Goal: Task Accomplishment & Management: Manage account settings

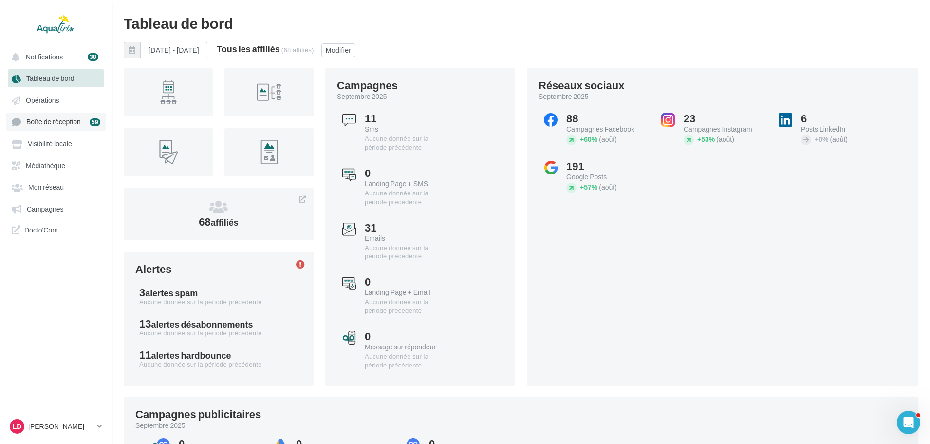
click at [67, 129] on link "Boîte de réception 59" at bounding box center [56, 122] width 100 height 18
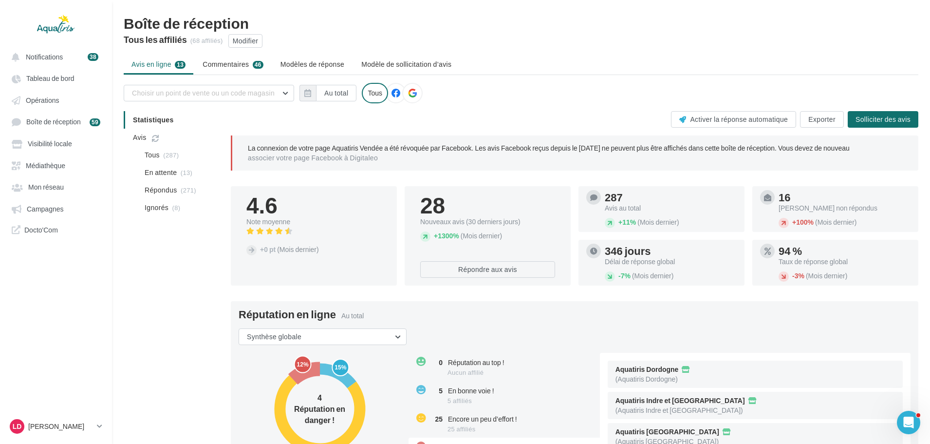
click at [411, 95] on icon at bounding box center [412, 93] width 9 height 9
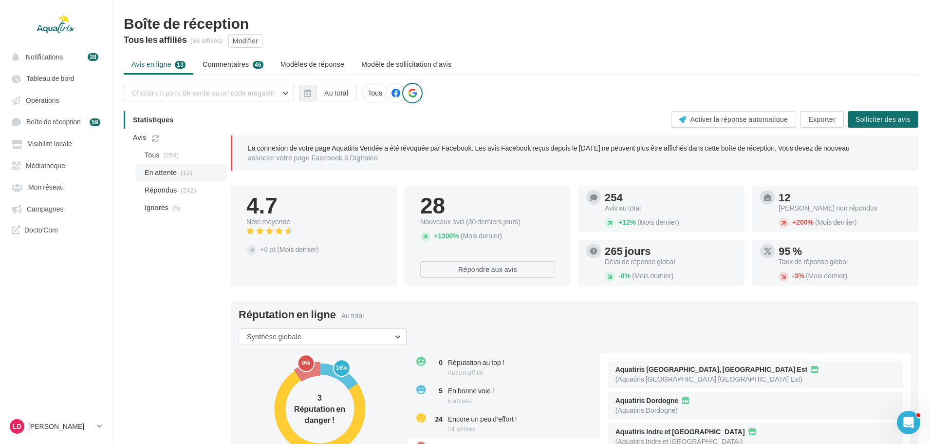
click at [166, 173] on span "En attente" at bounding box center [161, 173] width 32 height 10
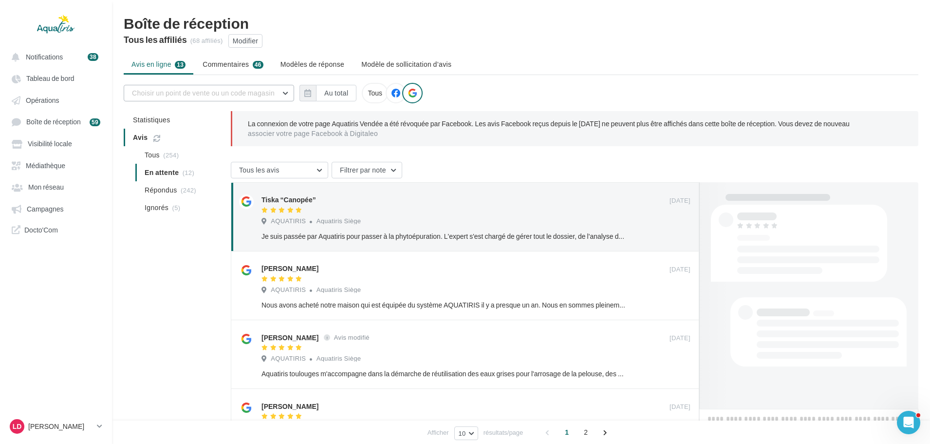
click at [286, 90] on button "Choisir un point de vente ou un code magasin" at bounding box center [209, 93] width 171 height 17
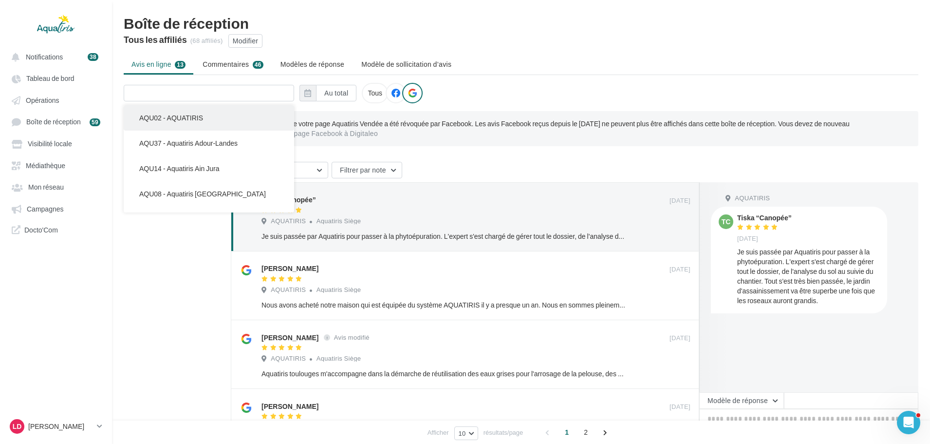
click at [203, 119] on button "AQU02 - AQUATIRIS" at bounding box center [209, 117] width 171 height 25
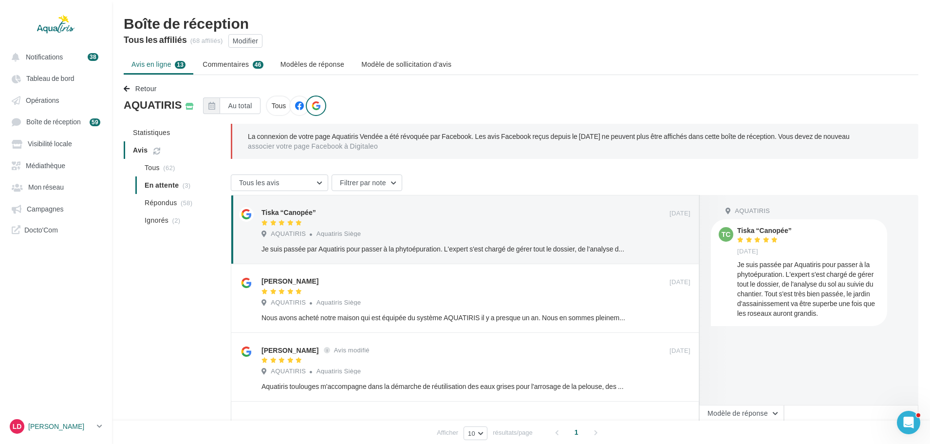
click at [24, 425] on div "LD" at bounding box center [17, 426] width 15 height 15
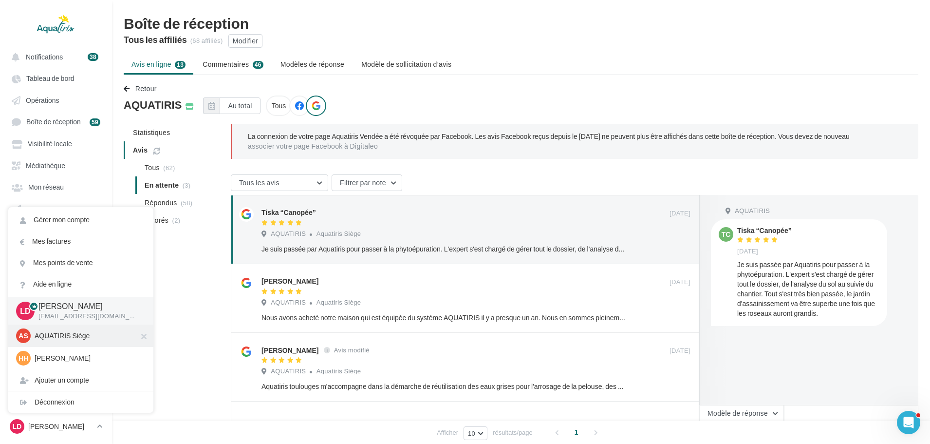
click at [67, 337] on p "AQUATIRIS Siège" at bounding box center [88, 336] width 107 height 10
